Goal: Task Accomplishment & Management: Manage account settings

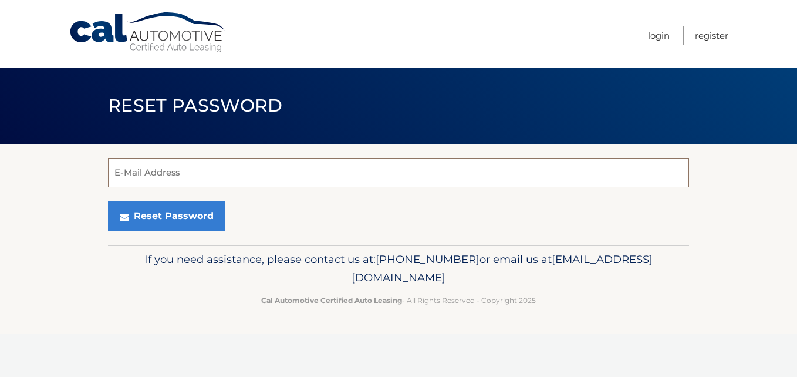
click at [203, 173] on input "E-Mail Address" at bounding box center [398, 172] width 581 height 29
type input "niuvisancho@gmail.com"
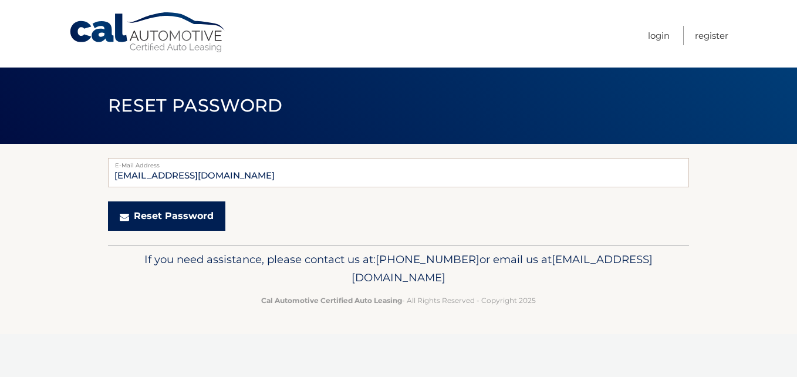
click at [162, 214] on button "Reset Password" at bounding box center [166, 215] width 117 height 29
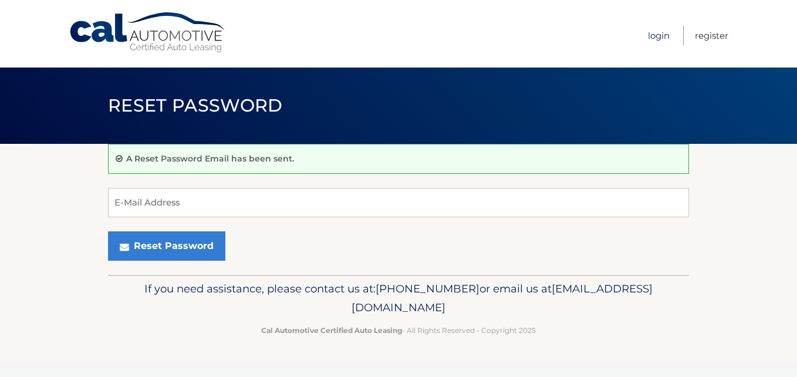
drag, startPoint x: 656, startPoint y: 33, endPoint x: 650, endPoint y: 37, distance: 7.7
click at [656, 33] on link "Login" at bounding box center [659, 35] width 22 height 19
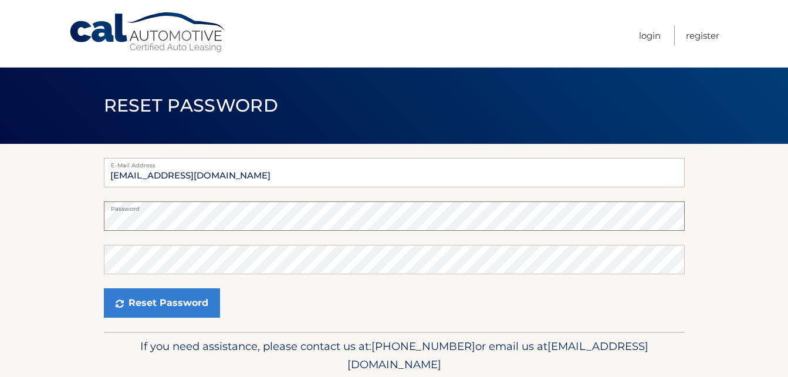
click at [92, 223] on section "E-Mail Address niuvisancho@gmail.com Password Confirm Password Reset Password" at bounding box center [394, 238] width 788 height 188
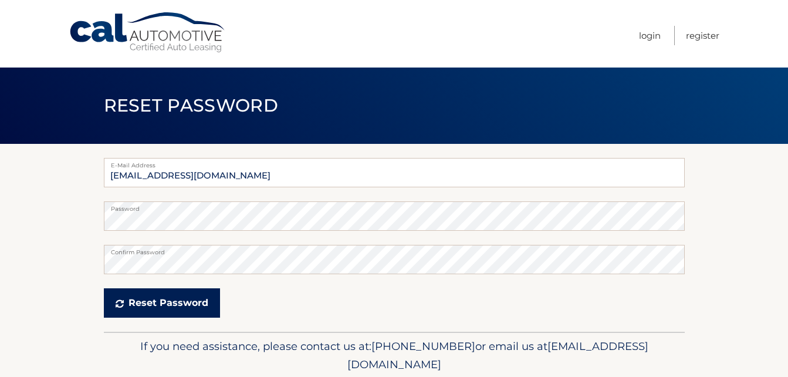
click at [156, 299] on button "Reset Password" at bounding box center [162, 302] width 116 height 29
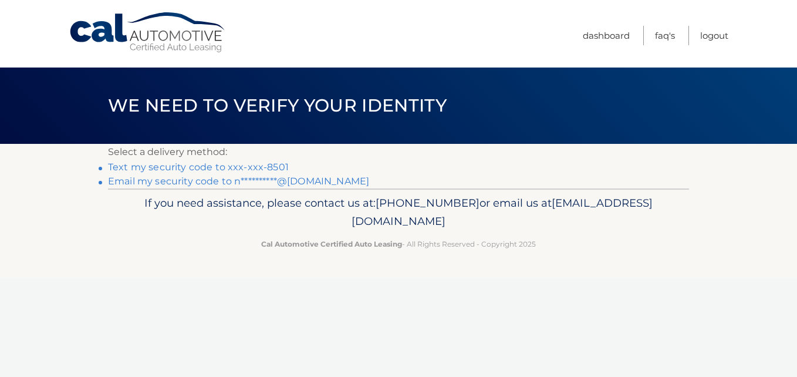
click at [234, 167] on link "Text my security code to xxx-xxx-8501" at bounding box center [198, 166] width 181 height 11
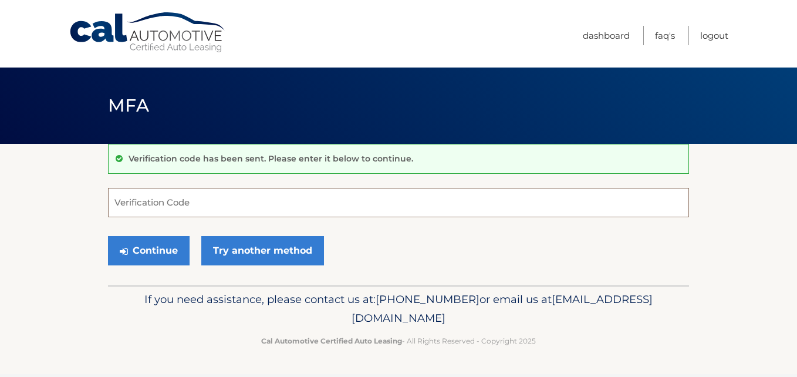
click at [176, 199] on input "Verification Code" at bounding box center [398, 202] width 581 height 29
type input "995209"
click at [108, 236] on button "Continue" at bounding box center [149, 250] width 82 height 29
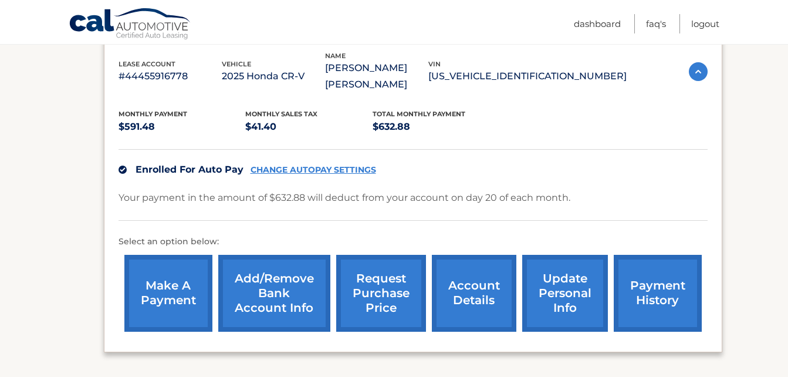
scroll to position [235, 0]
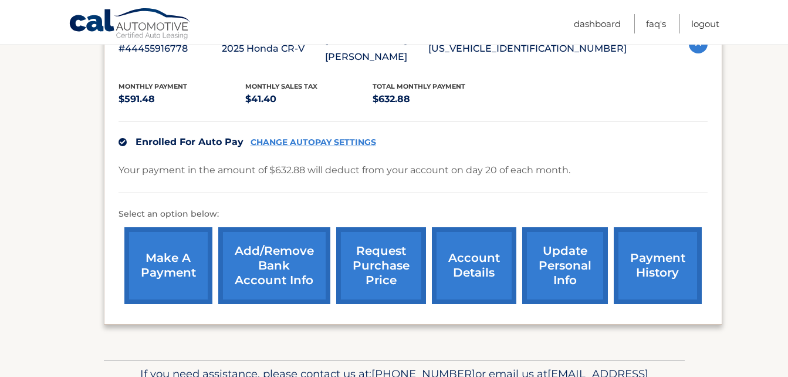
click at [285, 250] on link "Add/Remove bank account info" at bounding box center [274, 265] width 112 height 77
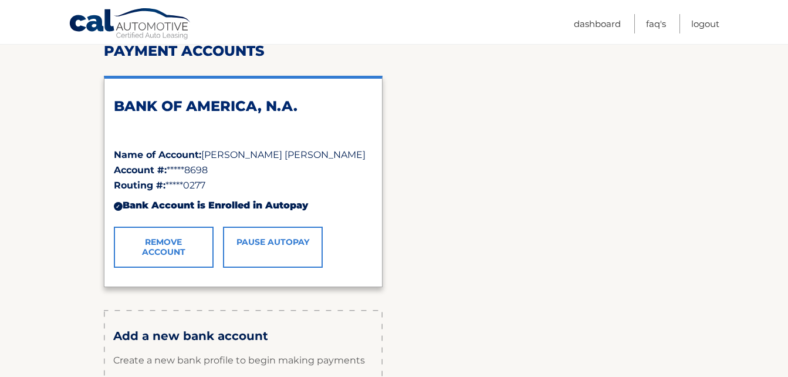
scroll to position [235, 0]
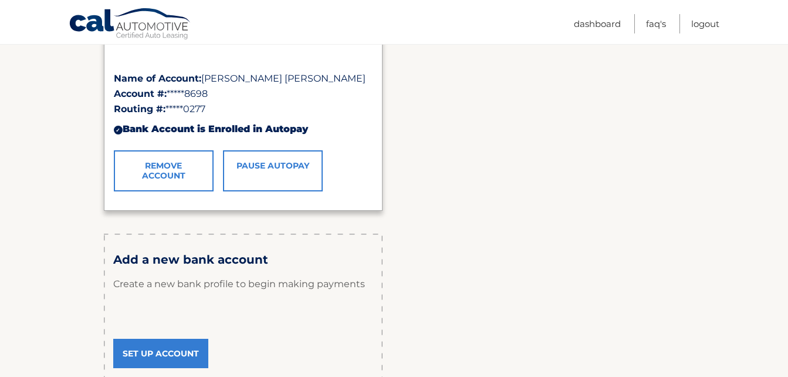
click at [156, 353] on link "Set Up Account" at bounding box center [160, 353] width 95 height 29
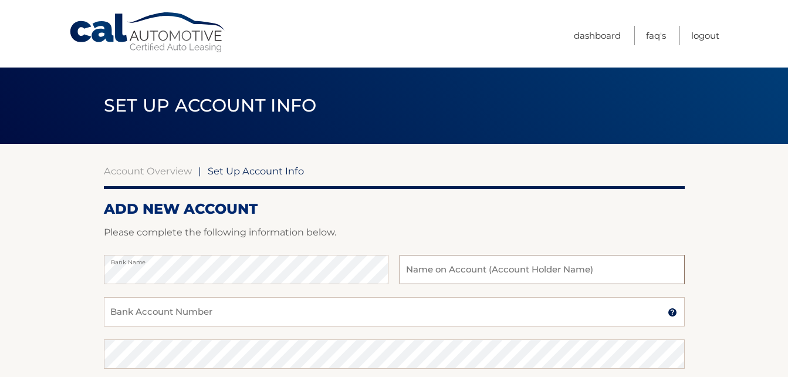
click at [433, 268] on input "text" at bounding box center [542, 269] width 285 height 29
type input "[PERSON_NAME] [PERSON_NAME]"
click at [195, 306] on input "Bank Account Number" at bounding box center [394, 311] width 581 height 29
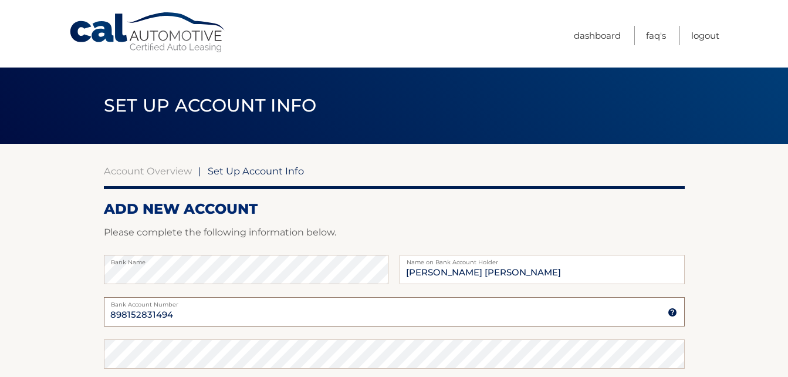
type input "898152831494"
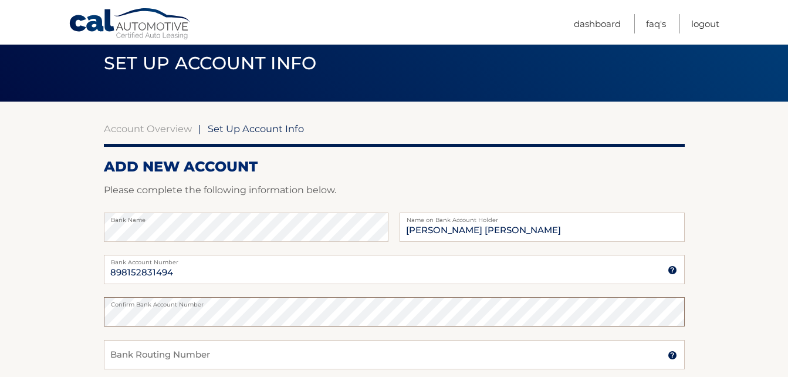
scroll to position [176, 0]
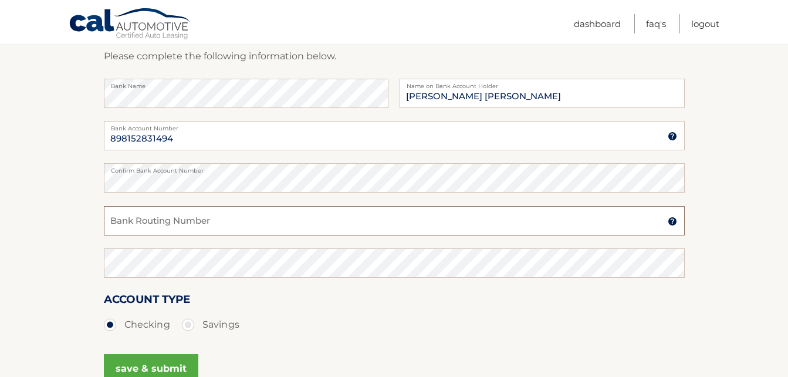
click at [170, 217] on input "Bank Routing Number" at bounding box center [394, 220] width 581 height 29
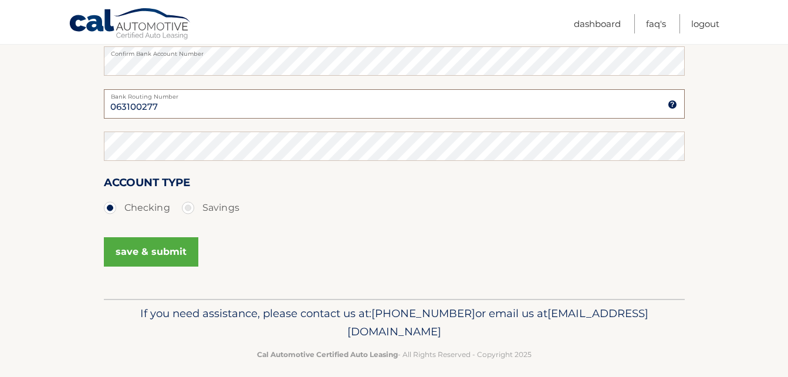
scroll to position [293, 0]
type input "063100277"
click at [161, 250] on button "save & submit" at bounding box center [151, 250] width 94 height 29
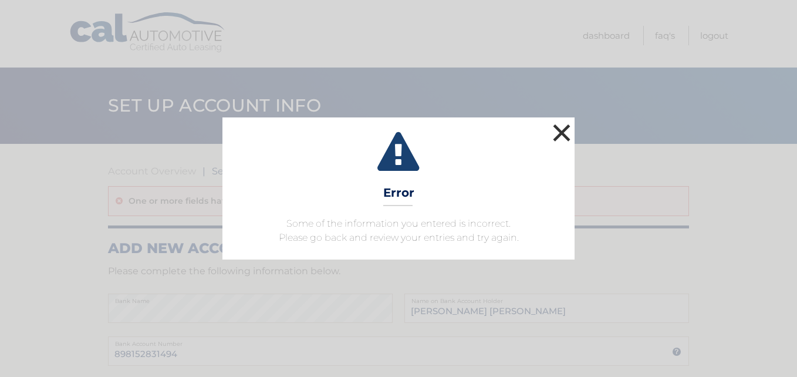
click at [565, 131] on button "×" at bounding box center [561, 132] width 23 height 23
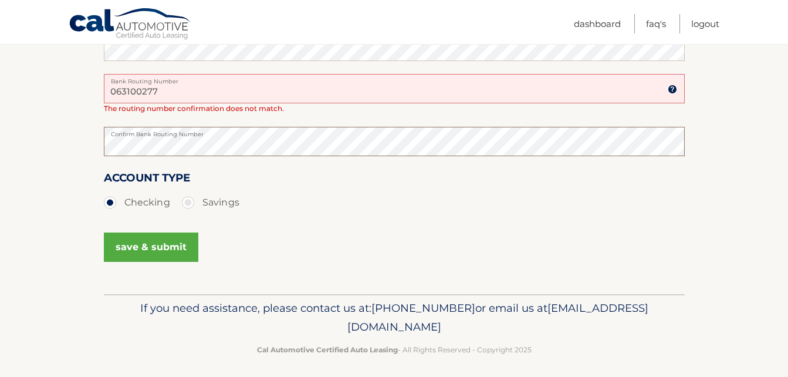
scroll to position [352, 0]
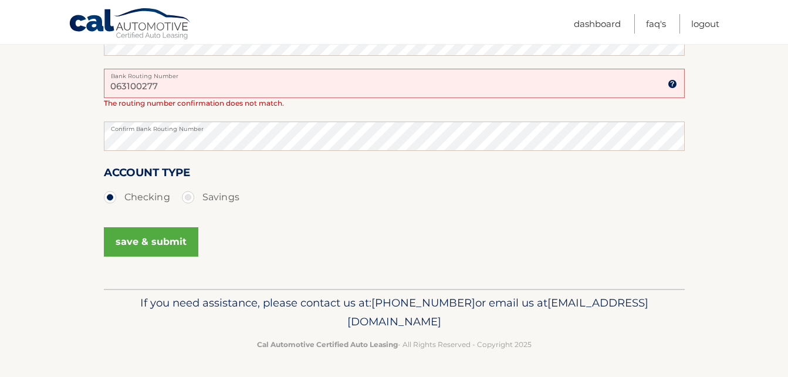
click at [168, 245] on button "save & submit" at bounding box center [151, 241] width 94 height 29
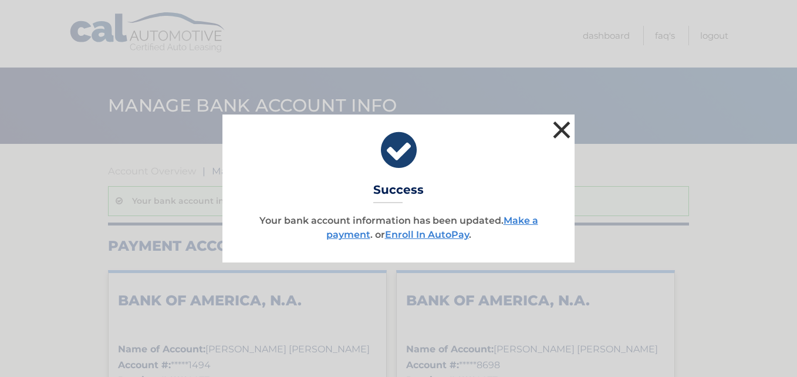
click at [562, 129] on button "×" at bounding box center [561, 129] width 23 height 23
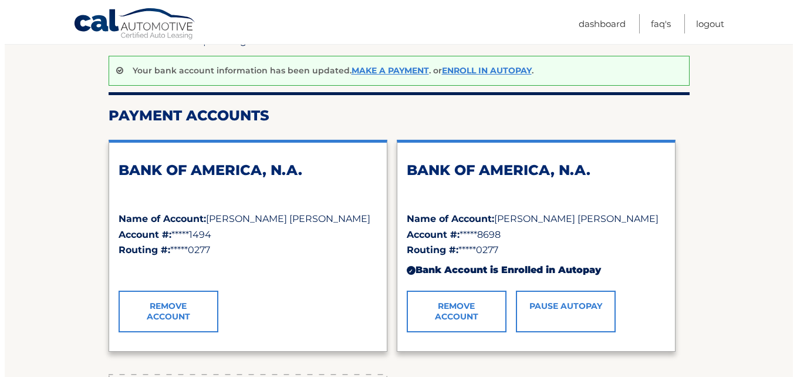
scroll to position [176, 0]
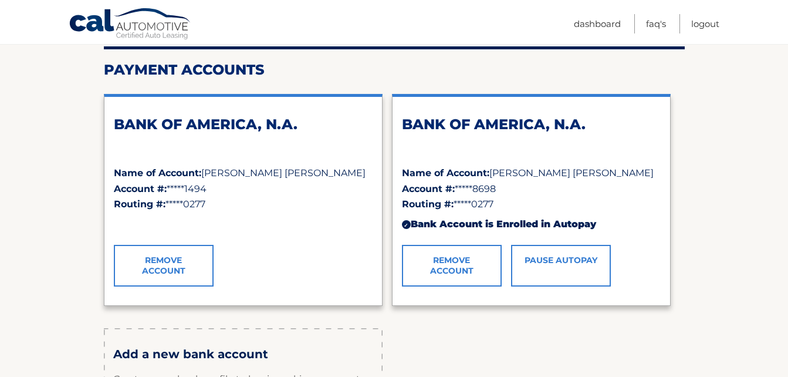
click at [579, 267] on link "Pause AutoPay" at bounding box center [561, 265] width 100 height 41
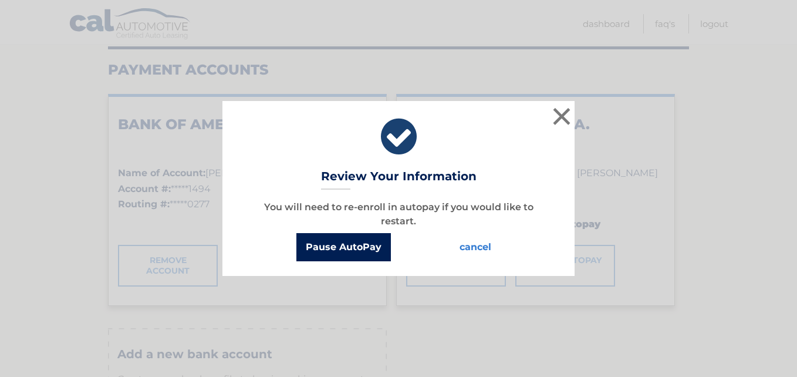
click at [332, 248] on button "Pause AutoPay" at bounding box center [343, 247] width 94 height 28
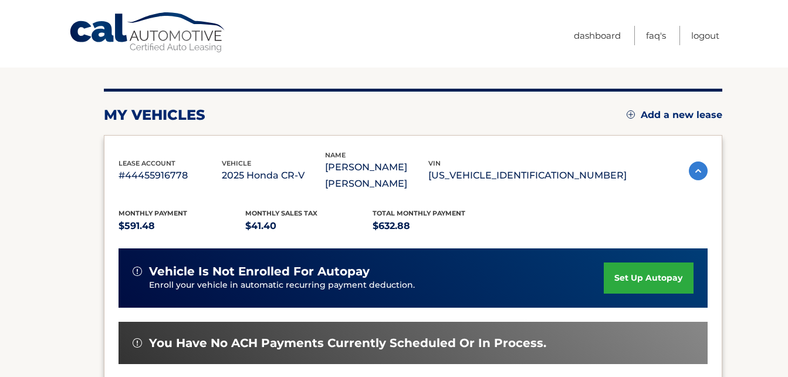
scroll to position [117, 0]
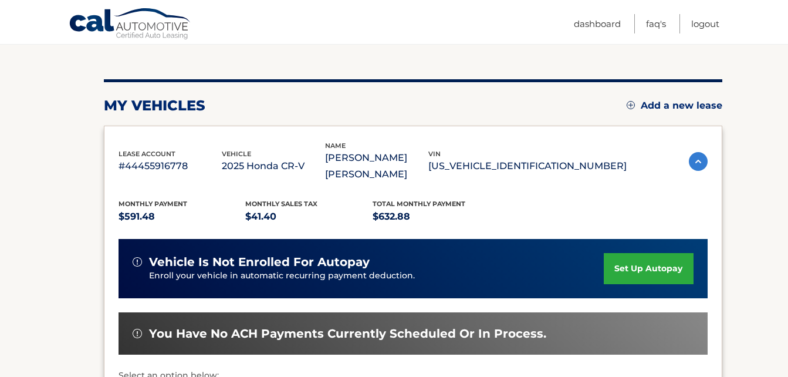
click at [640, 253] on link "set up autopay" at bounding box center [648, 268] width 89 height 31
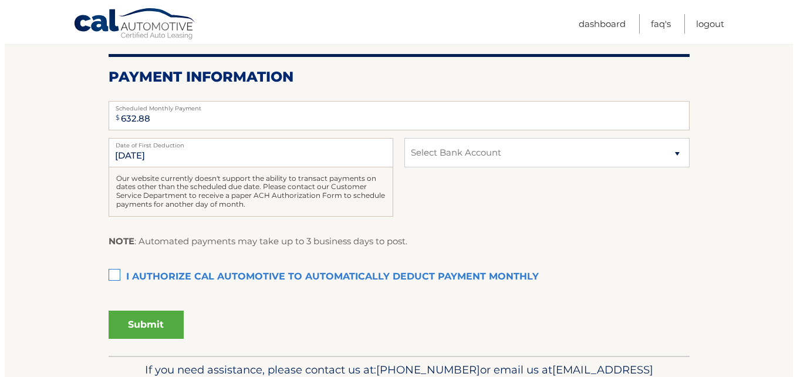
scroll to position [235, 0]
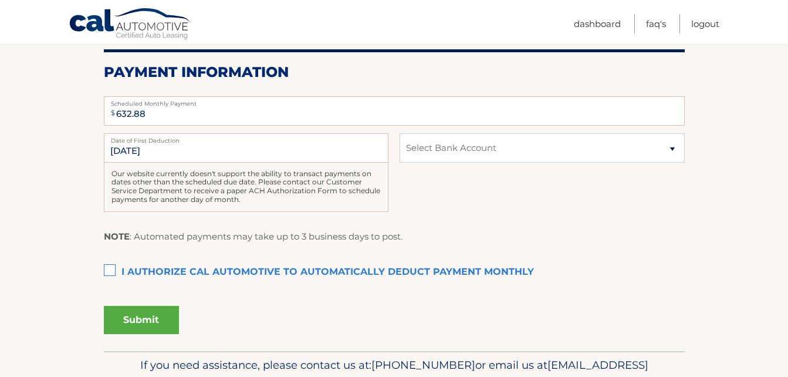
click at [110, 271] on label "I authorize cal automotive to automatically deduct payment monthly This checkbo…" at bounding box center [394, 272] width 581 height 23
click at [0, 0] on input "I authorize cal automotive to automatically deduct payment monthly This checkbo…" at bounding box center [0, 0] width 0 height 0
click at [128, 315] on button "Submit" at bounding box center [141, 320] width 75 height 28
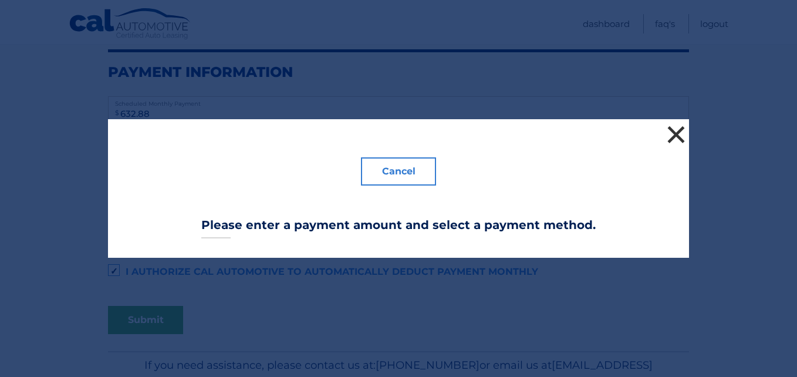
drag, startPoint x: 671, startPoint y: 134, endPoint x: 654, endPoint y: 147, distance: 21.4
click at [671, 134] on button "×" at bounding box center [675, 134] width 23 height 23
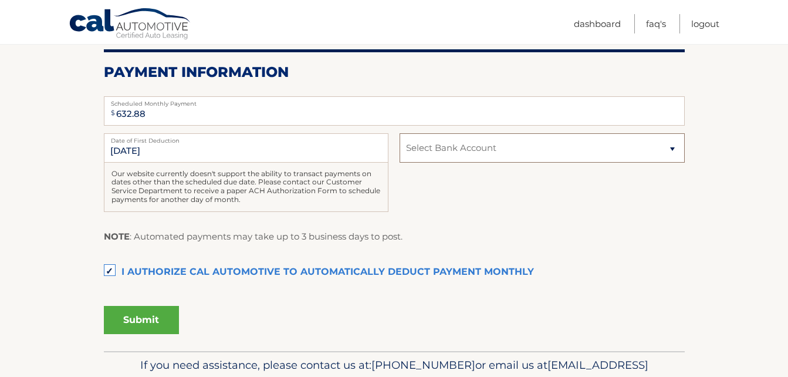
click at [673, 150] on select "Select Bank Account Checking BANK OF AMERICA, N.A. *****1494 Checking BANK OF A…" at bounding box center [542, 147] width 285 height 29
select select "NWI5M2FlZDAtZWQ3My00MWI5LTk3MDktYmNjMDA0YWU2YmYy"
click at [400, 133] on select "Select Bank Account Checking BANK OF AMERICA, N.A. *****1494 Checking BANK OF A…" at bounding box center [542, 147] width 285 height 29
click at [141, 317] on button "Submit" at bounding box center [141, 320] width 75 height 28
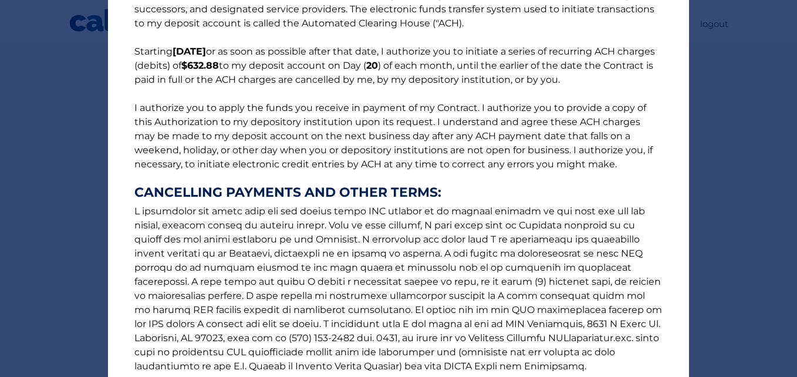
scroll to position [192, 0]
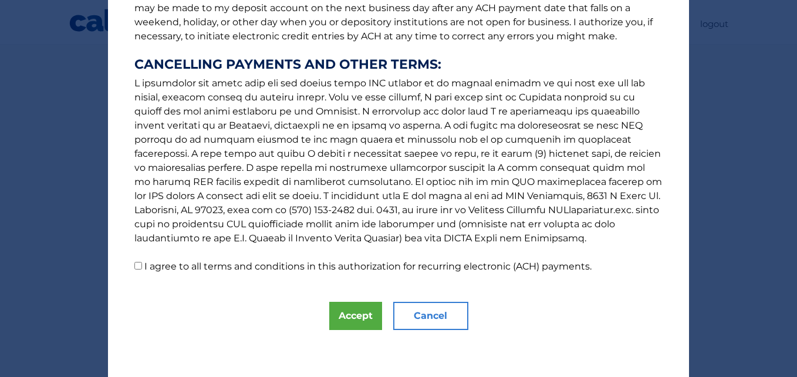
click at [210, 264] on label "I agree to all terms and conditions in this authorization for recurring electro…" at bounding box center [367, 266] width 447 height 11
click at [142, 264] on input "I agree to all terms and conditions in this authorization for recurring electro…" at bounding box center [138, 266] width 8 height 8
checkbox input "true"
click at [346, 310] on button "Accept" at bounding box center [355, 316] width 53 height 28
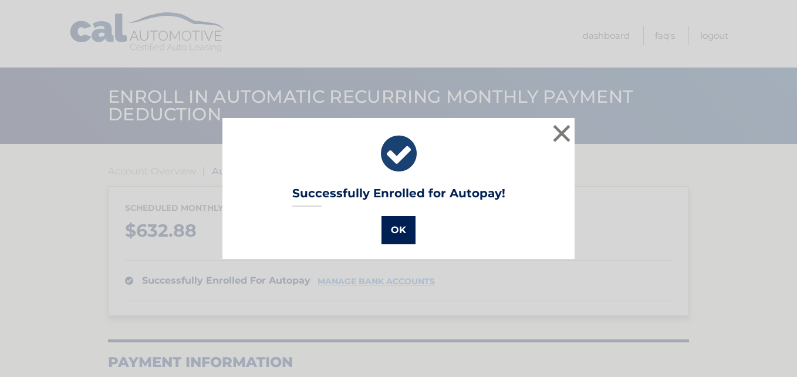
click at [393, 229] on button "OK" at bounding box center [398, 230] width 34 height 28
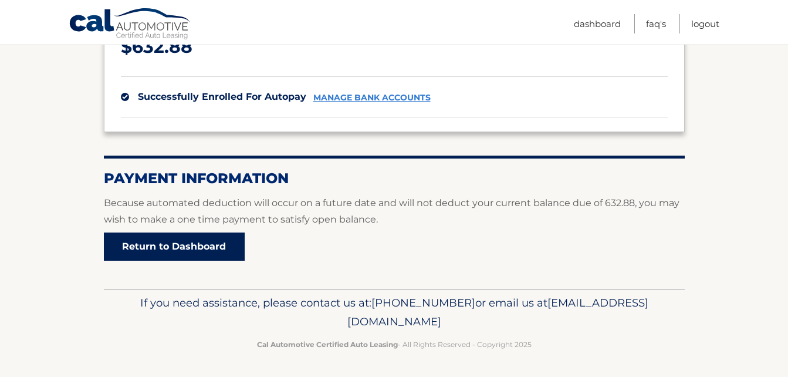
scroll to position [184, 0]
click at [224, 242] on link "Return to Dashboard" at bounding box center [174, 246] width 141 height 28
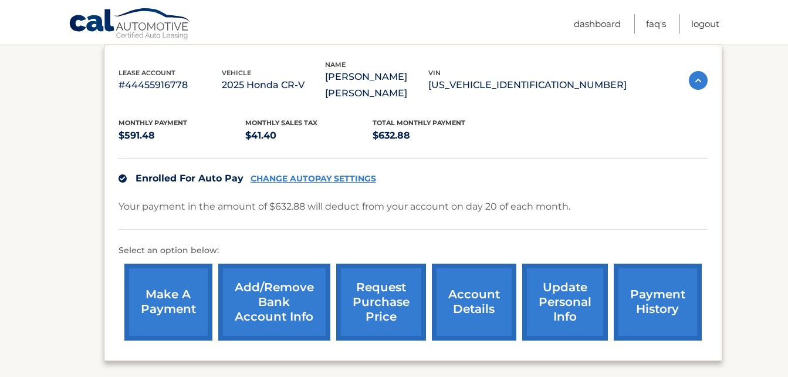
scroll to position [235, 0]
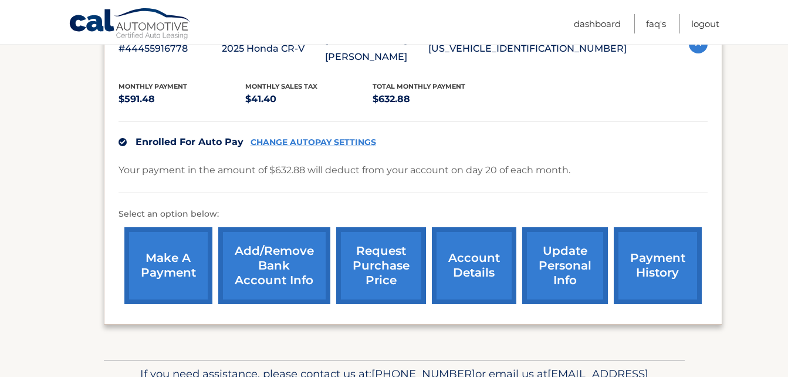
click at [269, 241] on link "Add/Remove bank account info" at bounding box center [274, 265] width 112 height 77
